Goal: Entertainment & Leisure: Consume media (video, audio)

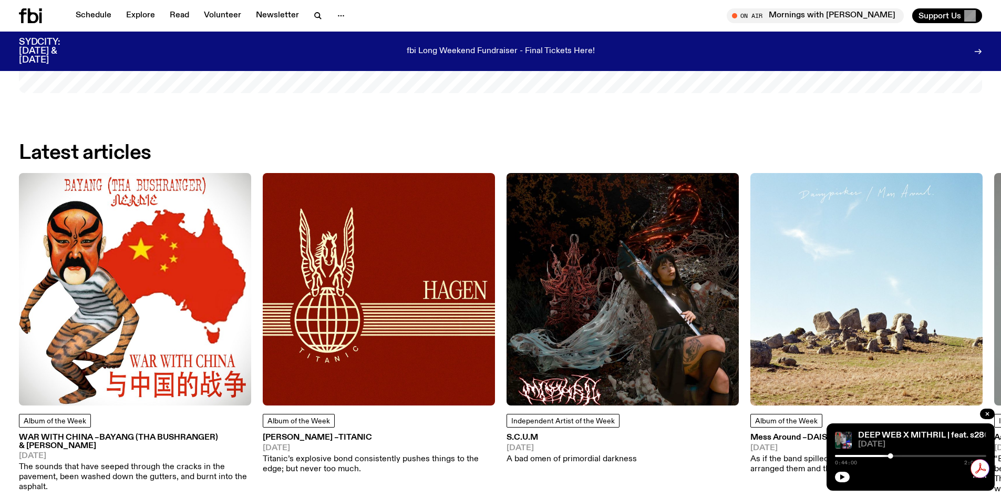
drag, startPoint x: 672, startPoint y: 381, endPoint x: 690, endPoint y: 326, distance: 57.0
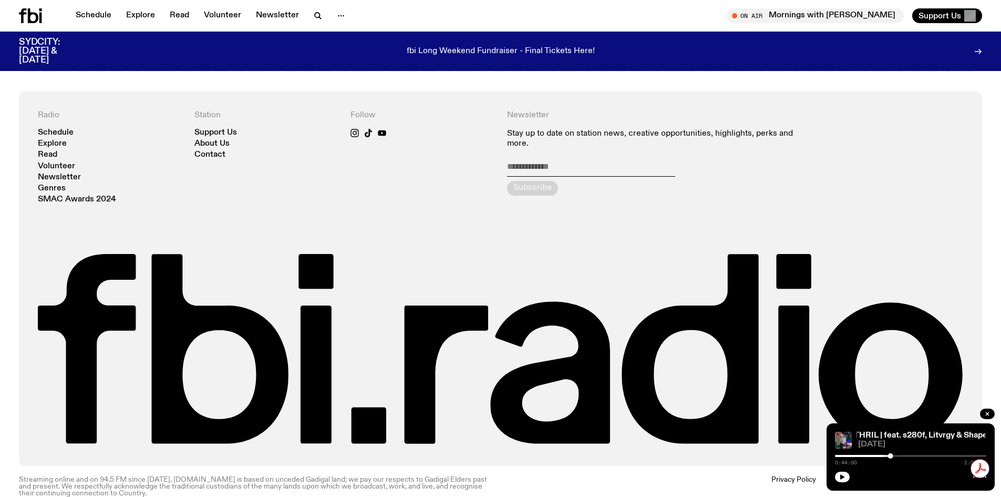
drag, startPoint x: 561, startPoint y: 199, endPoint x: 558, endPoint y: 352, distance: 153.5
drag, startPoint x: 615, startPoint y: 243, endPoint x: 830, endPoint y: 113, distance: 250.7
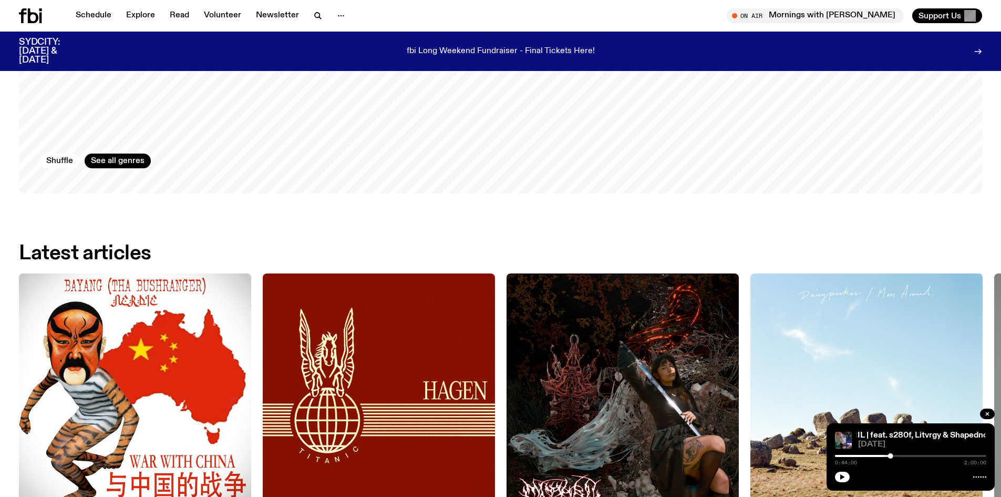
drag, startPoint x: 872, startPoint y: 157, endPoint x: 326, endPoint y: -46, distance: 581.9
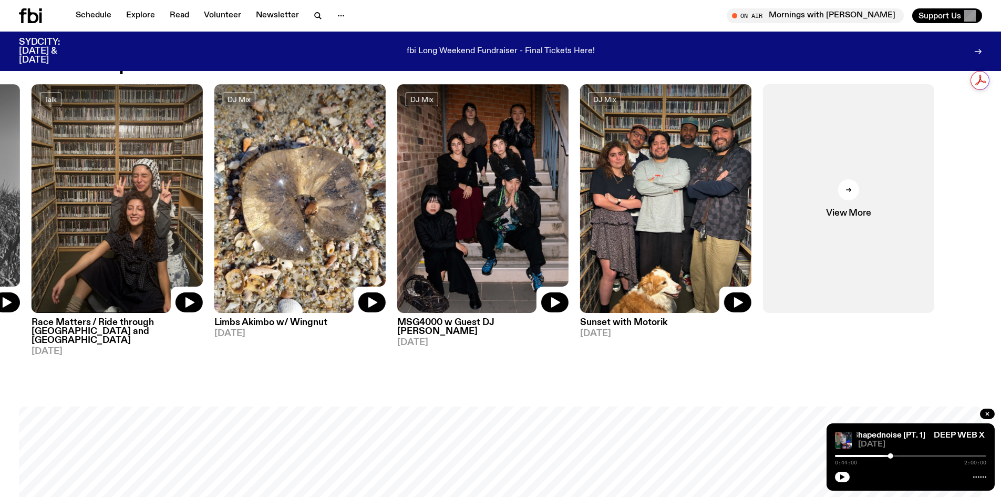
drag, startPoint x: 811, startPoint y: 208, endPoint x: 13, endPoint y: 228, distance: 799.1
click at [19, 228] on div "On Rotation Indie Rock Post-Rock The Live Feed / Mess Esque 10.09.25 On Rotatio…" at bounding box center [500, 220] width 963 height 272
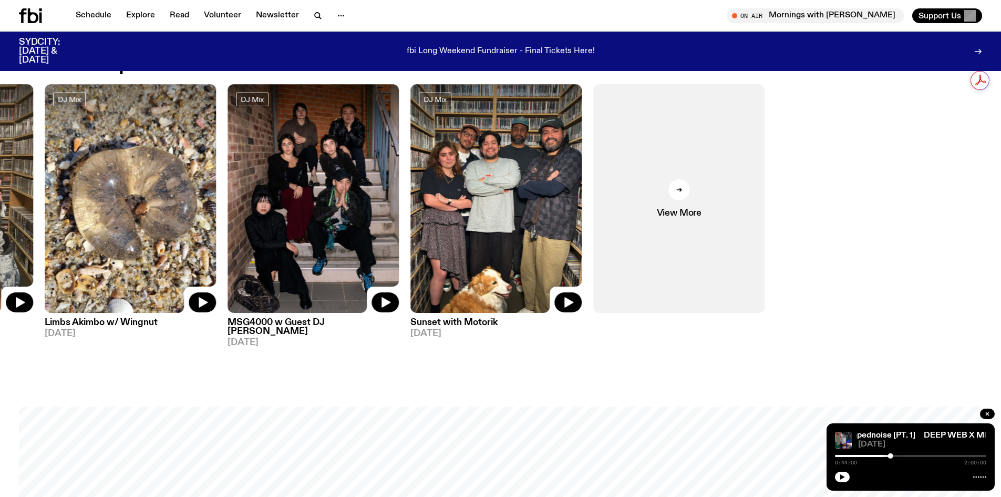
drag, startPoint x: 621, startPoint y: 217, endPoint x: 376, endPoint y: 227, distance: 245.1
click at [376, 227] on div "On Rotation Indie Rock Post-Rock The Live Feed / Mess Esque 10.09.25 On Rotatio…" at bounding box center [500, 220] width 963 height 272
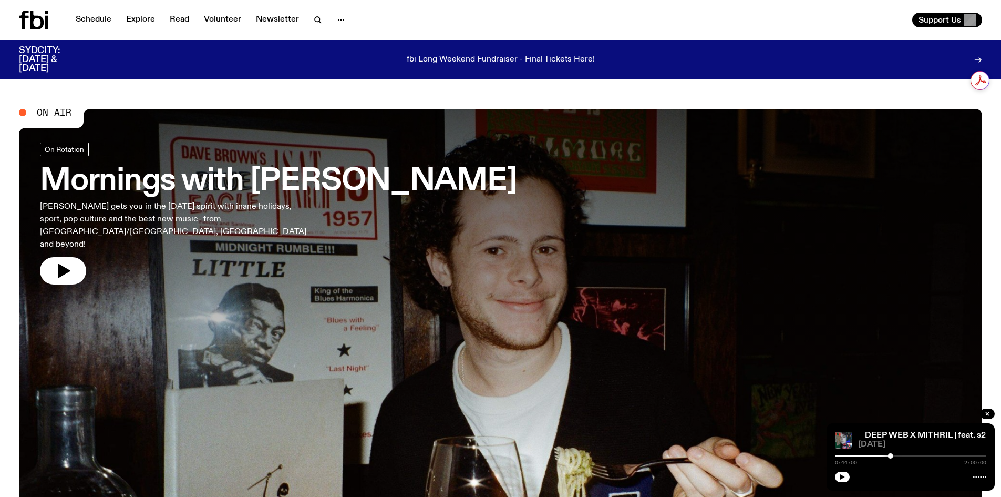
click at [131, 16] on link "Explore" at bounding box center [141, 20] width 42 height 15
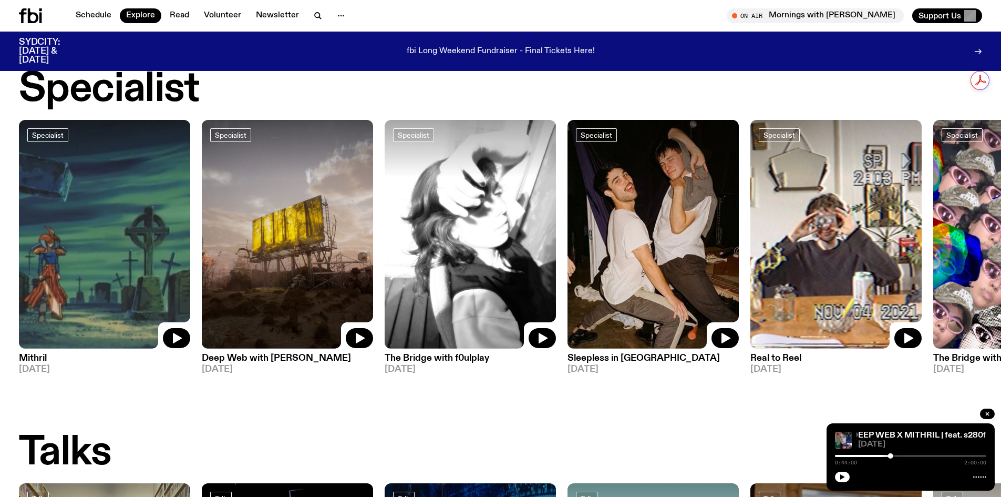
drag, startPoint x: 353, startPoint y: 355, endPoint x: 317, endPoint y: 416, distance: 70.7
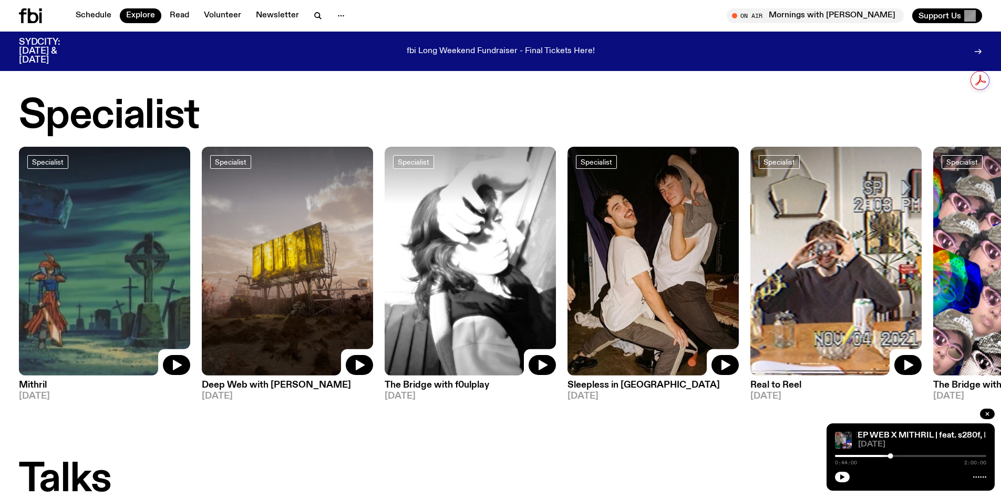
drag, startPoint x: 367, startPoint y: 441, endPoint x: 354, endPoint y: 406, distance: 37.3
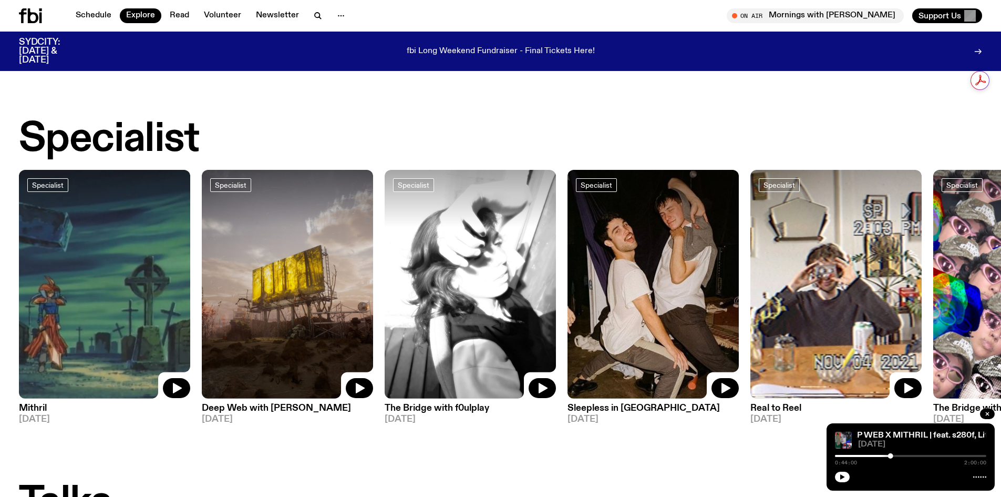
scroll to position [735, 0]
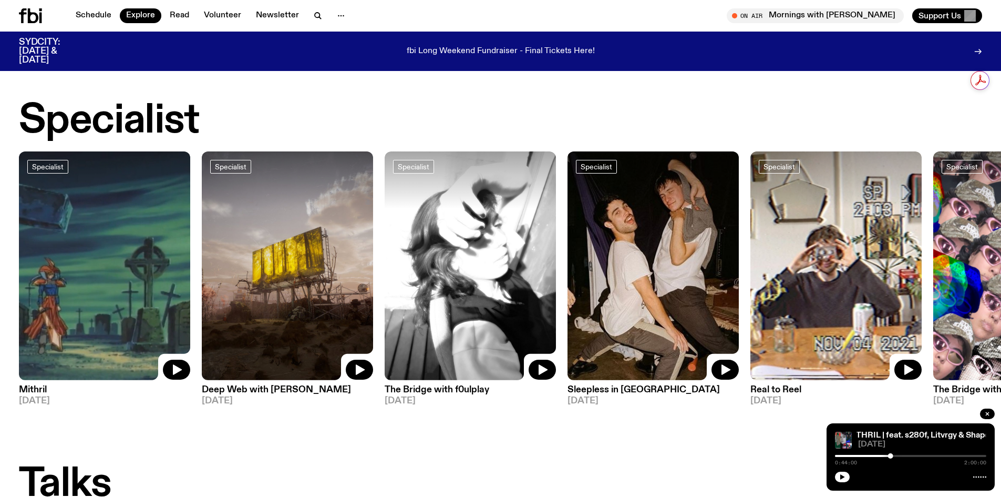
click at [140, 284] on img at bounding box center [104, 265] width 171 height 229
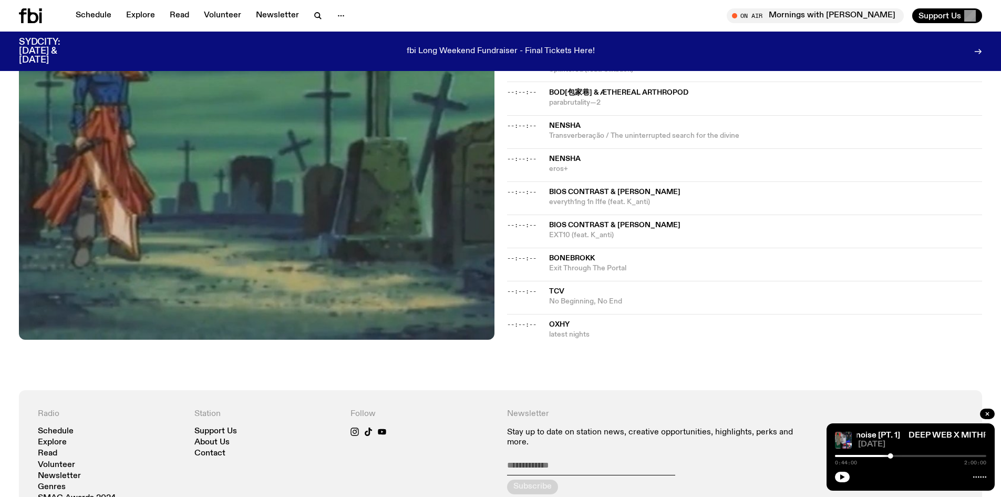
scroll to position [90, 0]
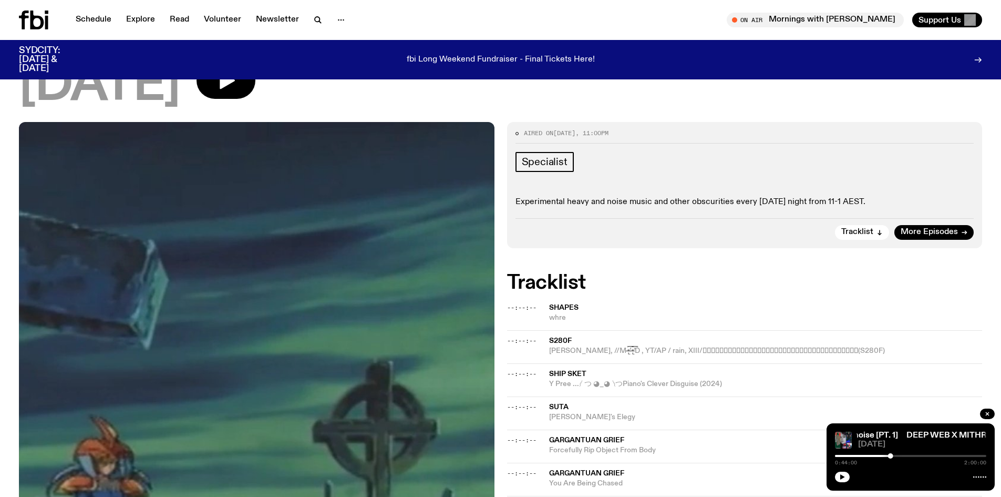
drag, startPoint x: 730, startPoint y: 374, endPoint x: 275, endPoint y: -46, distance: 618.9
